Goal: Task Accomplishment & Management: Use online tool/utility

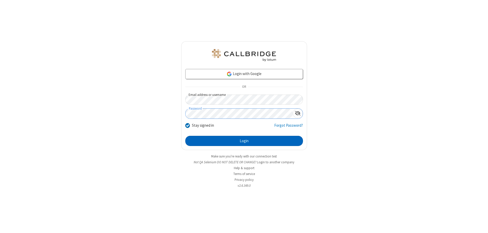
click at [244, 141] on button "Login" at bounding box center [244, 141] width 118 height 10
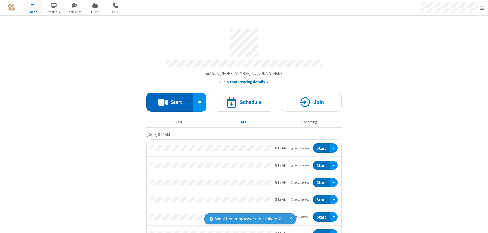
click at [168, 100] on button "Start" at bounding box center [169, 102] width 47 height 19
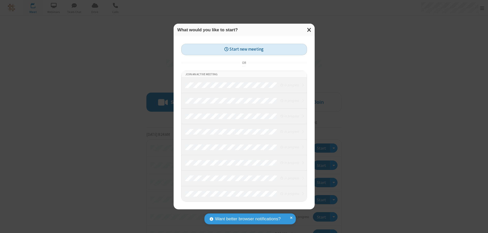
click at [244, 49] on button "Start new meeting" at bounding box center [244, 49] width 126 height 11
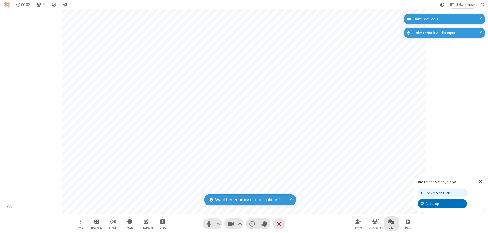
click at [392, 221] on span "Open chat" at bounding box center [391, 221] width 6 height 6
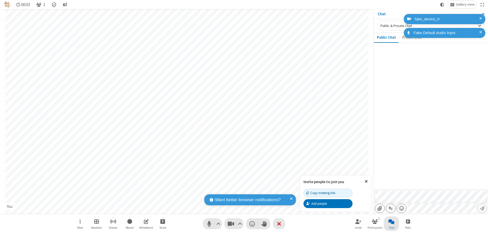
type input "C:\fakepath\doc_test.docx"
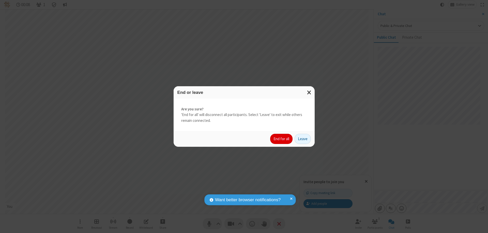
click at [282, 139] on button "End for all" at bounding box center [281, 139] width 22 height 10
